Goal: Information Seeking & Learning: Find specific page/section

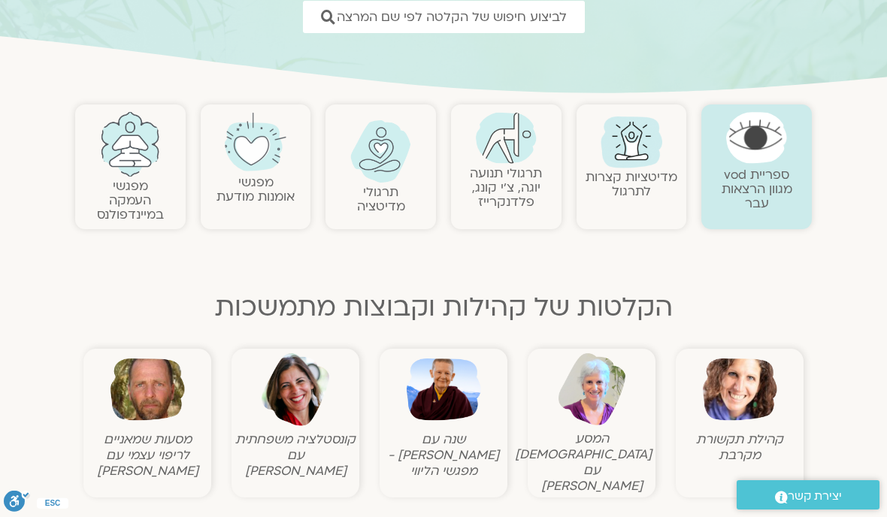
scroll to position [250, 0]
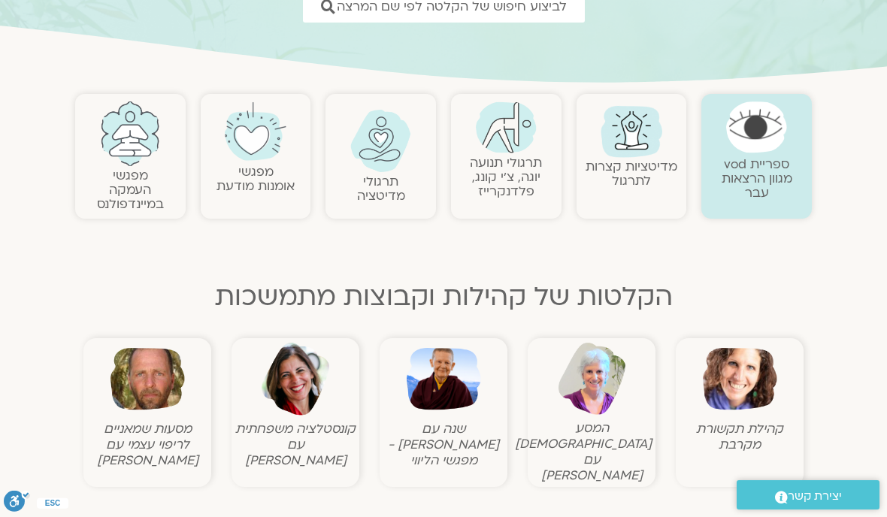
click at [447, 388] on img at bounding box center [444, 379] width 74 height 74
click at [455, 342] on img at bounding box center [444, 379] width 74 height 74
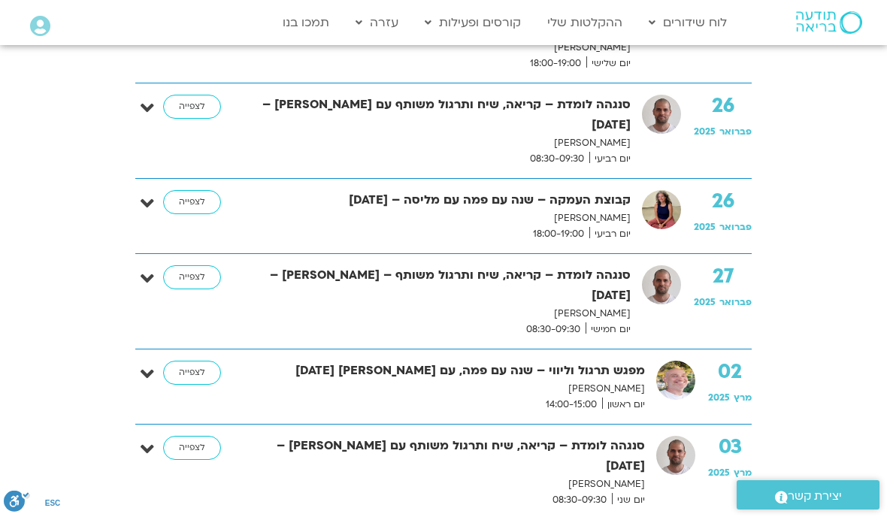
scroll to position [8579, 0]
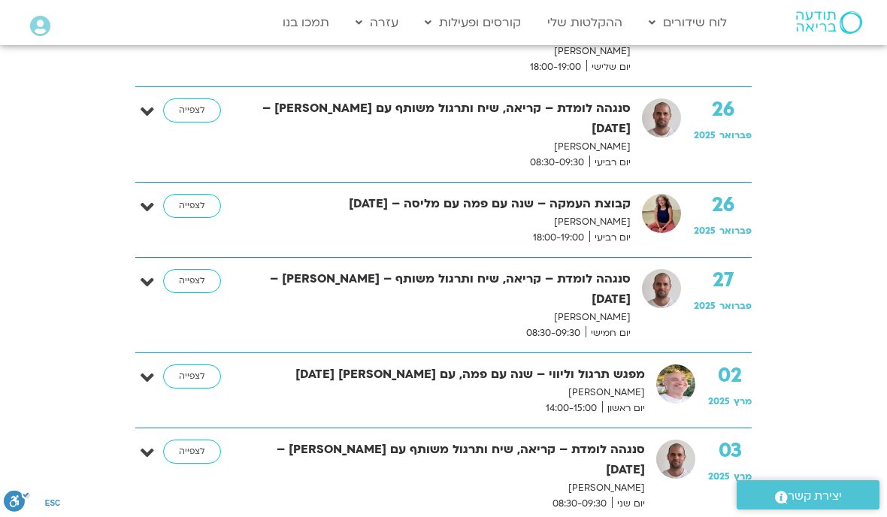
click at [608, 21] on link "ההקלטות שלי" at bounding box center [585, 22] width 90 height 29
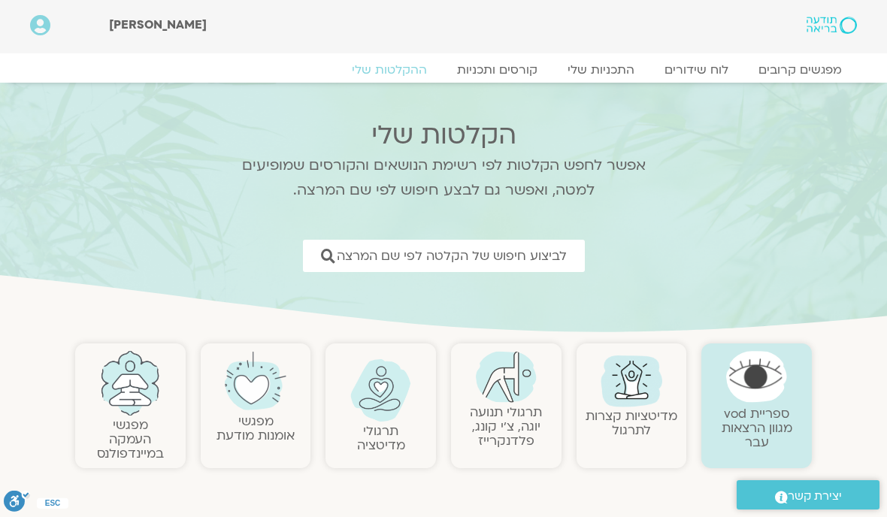
click at [547, 260] on span "לביצוע חיפוש של הקלטה לפי שם המרצה" at bounding box center [452, 256] width 230 height 14
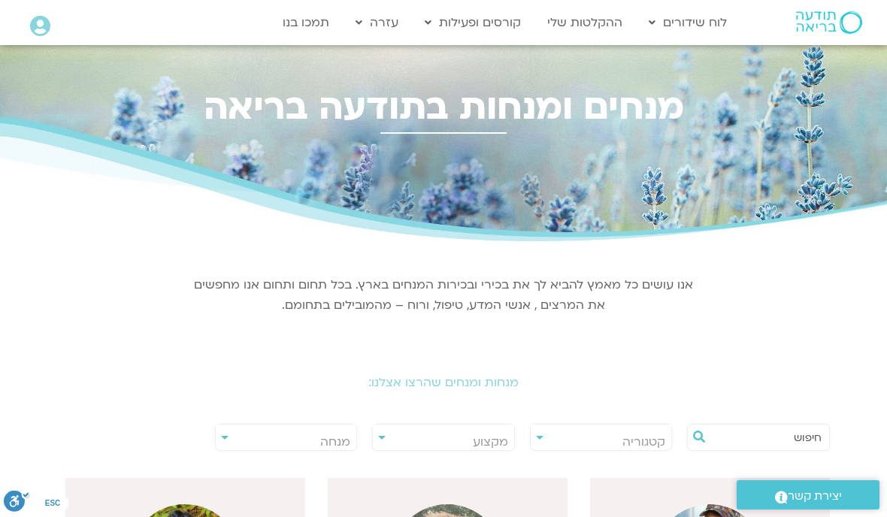
click at [338, 438] on span "מנחה" at bounding box center [335, 442] width 30 height 17
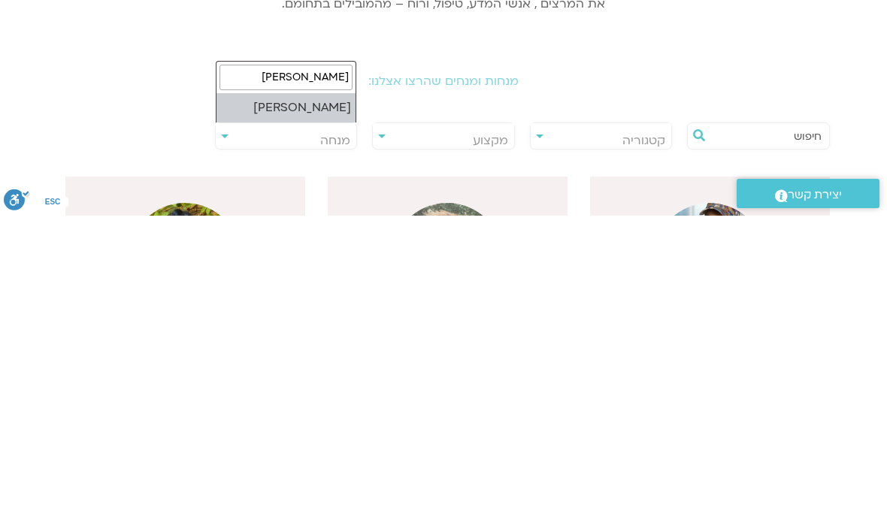
type input "[PERSON_NAME]"
select select "******"
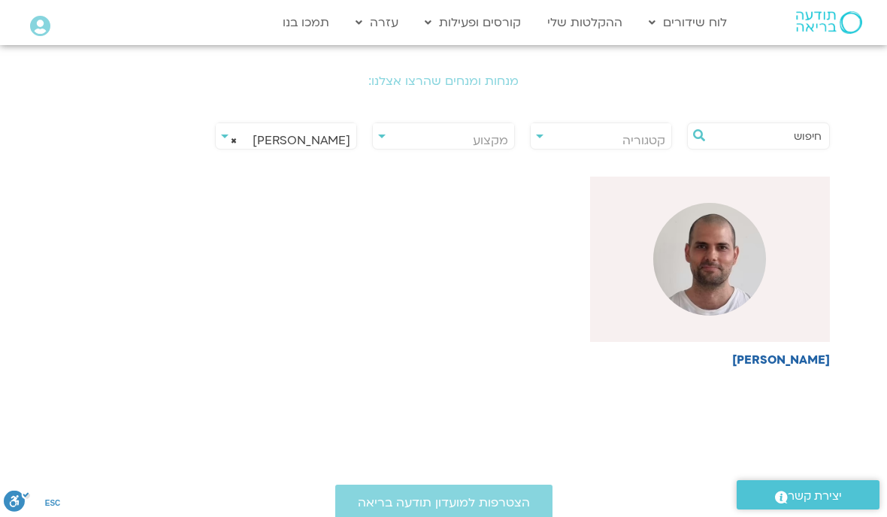
click at [714, 267] on img at bounding box center [709, 259] width 113 height 113
